Goal: Subscribe to service/newsletter

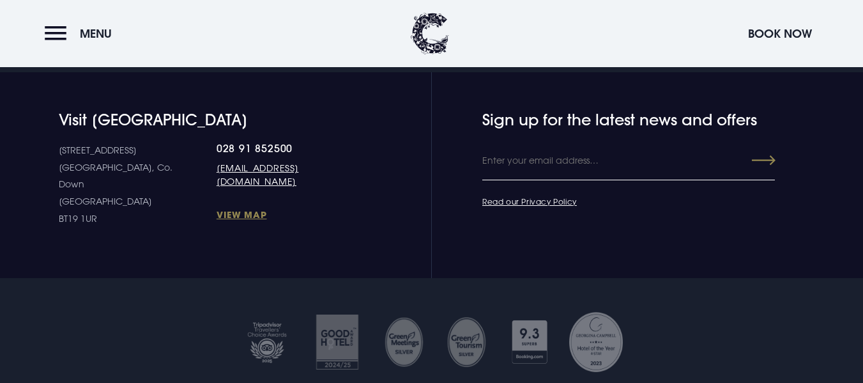
click at [551, 180] on input "Email" at bounding box center [629, 161] width 293 height 38
type input "[EMAIL_ADDRESS][DOMAIN_NAME]"
click at [565, 206] on link "Read our Privacy Policy" at bounding box center [530, 201] width 95 height 10
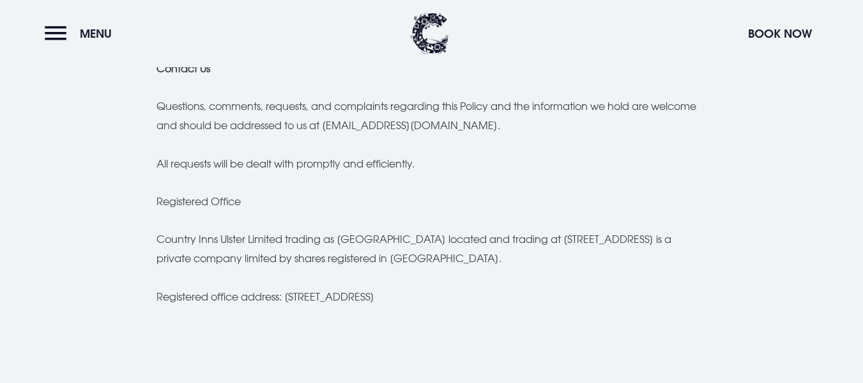
scroll to position [3515, 0]
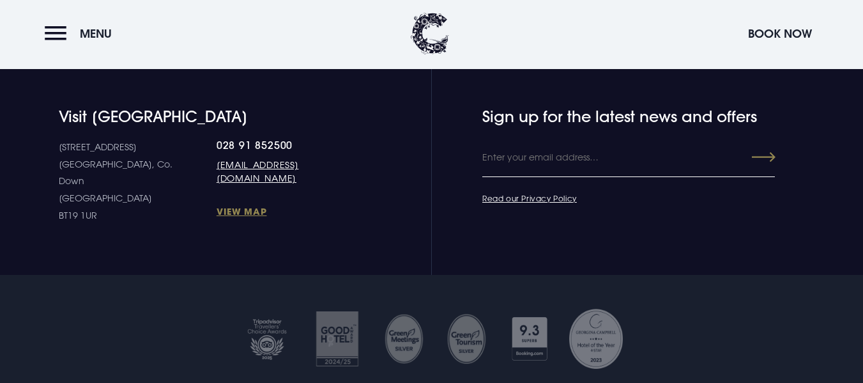
click at [492, 177] on input "Email" at bounding box center [629, 158] width 293 height 38
type input "[EMAIL_ADDRESS][DOMAIN_NAME]"
click at [768, 169] on button "Submit" at bounding box center [753, 157] width 46 height 23
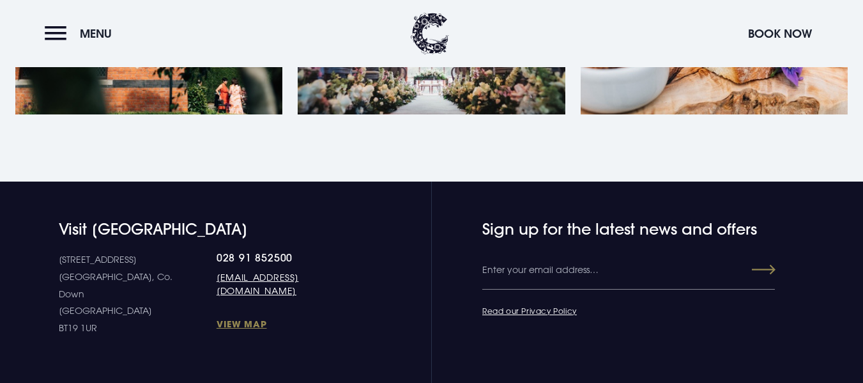
scroll to position [447, 0]
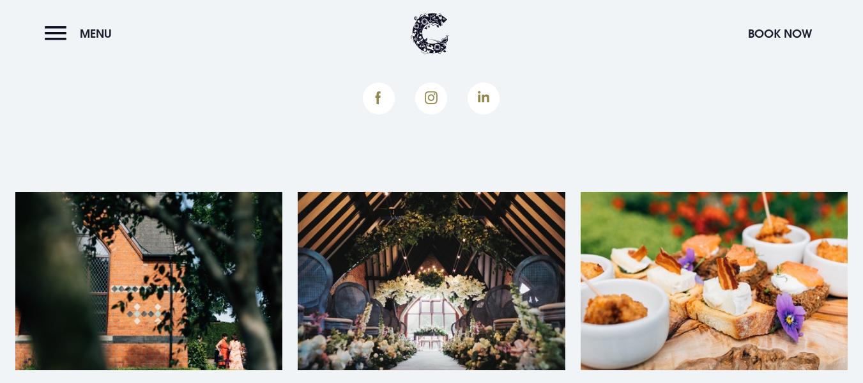
click at [662, 310] on img at bounding box center [714, 281] width 267 height 178
